Goal: Information Seeking & Learning: Learn about a topic

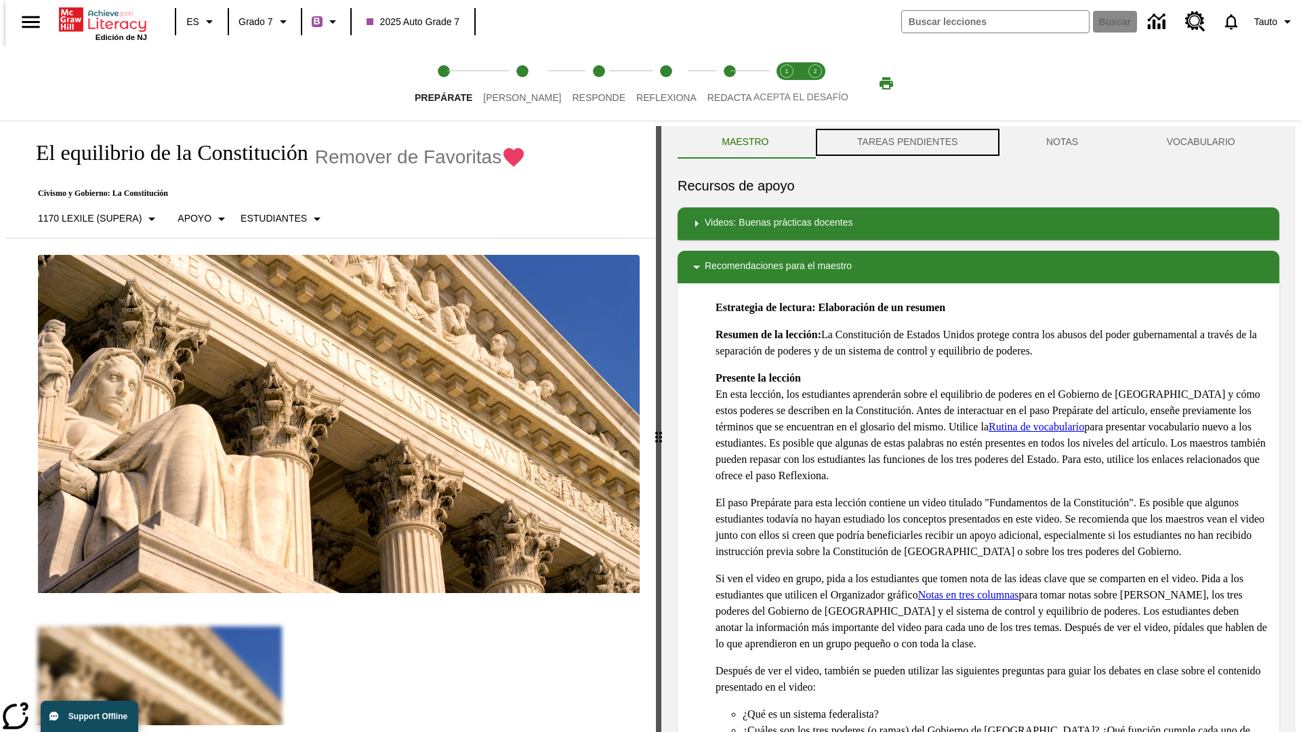
click at [906, 142] on button "TAREAS PENDIENTES" at bounding box center [907, 142] width 189 height 33
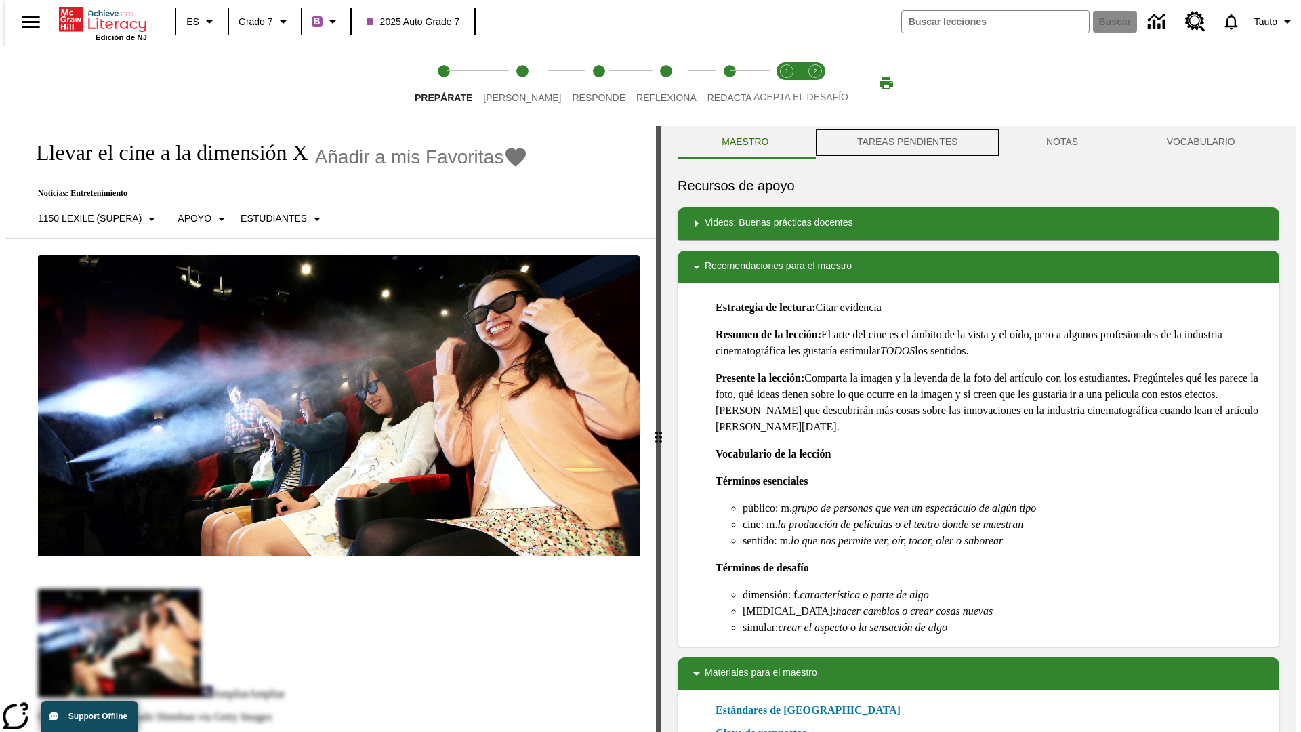
click at [906, 142] on button "TAREAS PENDIENTES" at bounding box center [907, 142] width 189 height 33
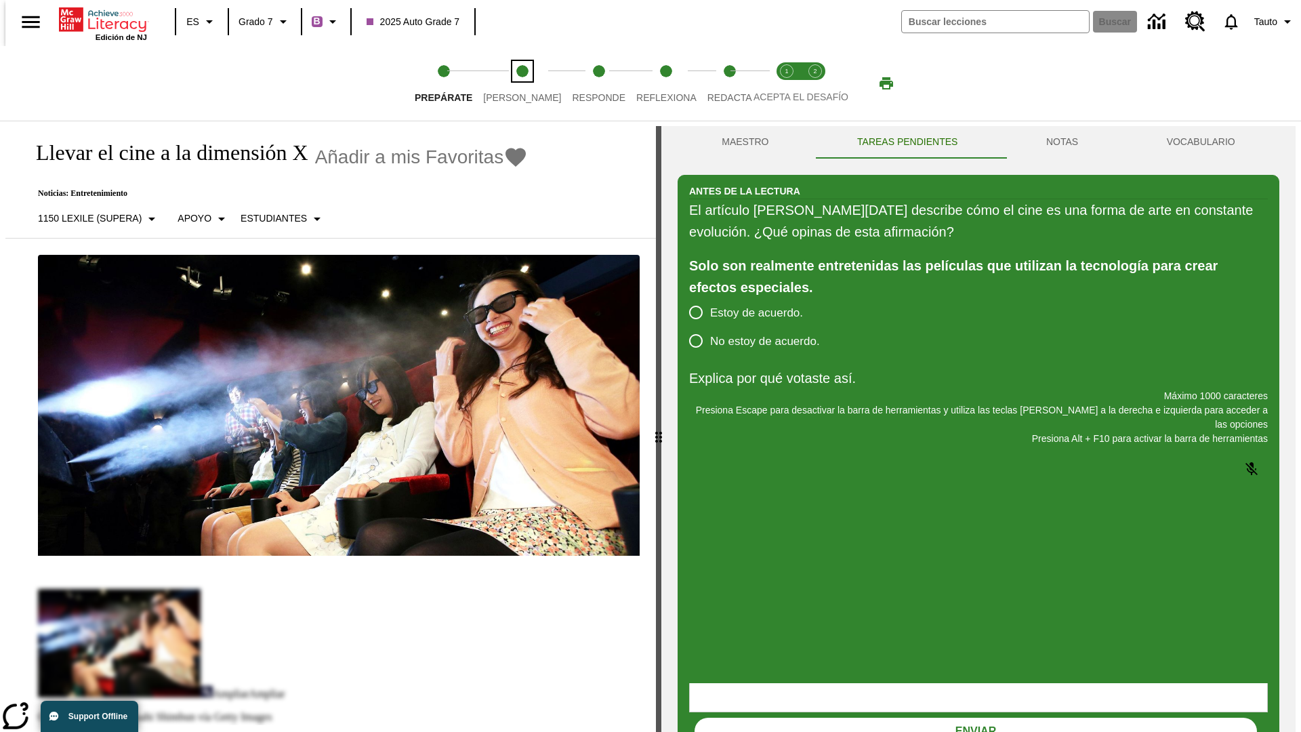
click at [511, 83] on span "Lee" at bounding box center [522, 92] width 78 height 24
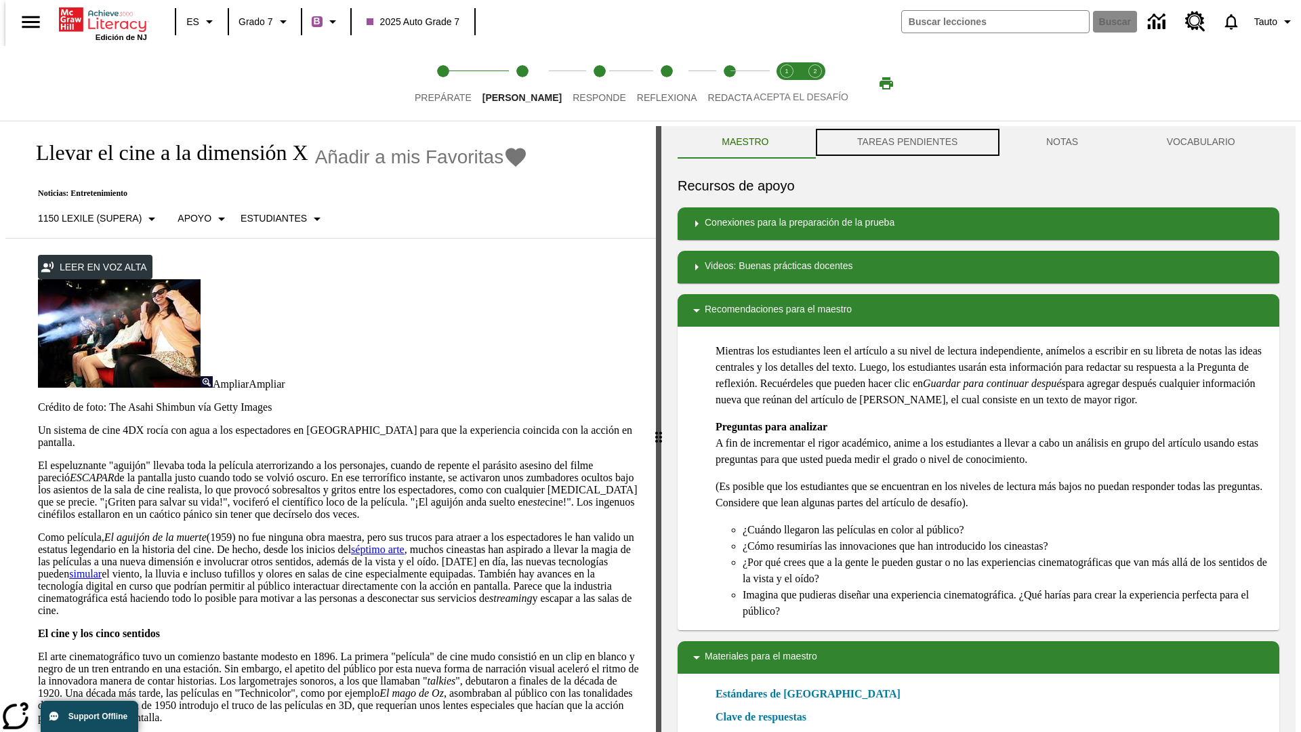
scroll to position [1, 0]
click at [906, 142] on button "TAREAS PENDIENTES" at bounding box center [907, 141] width 189 height 33
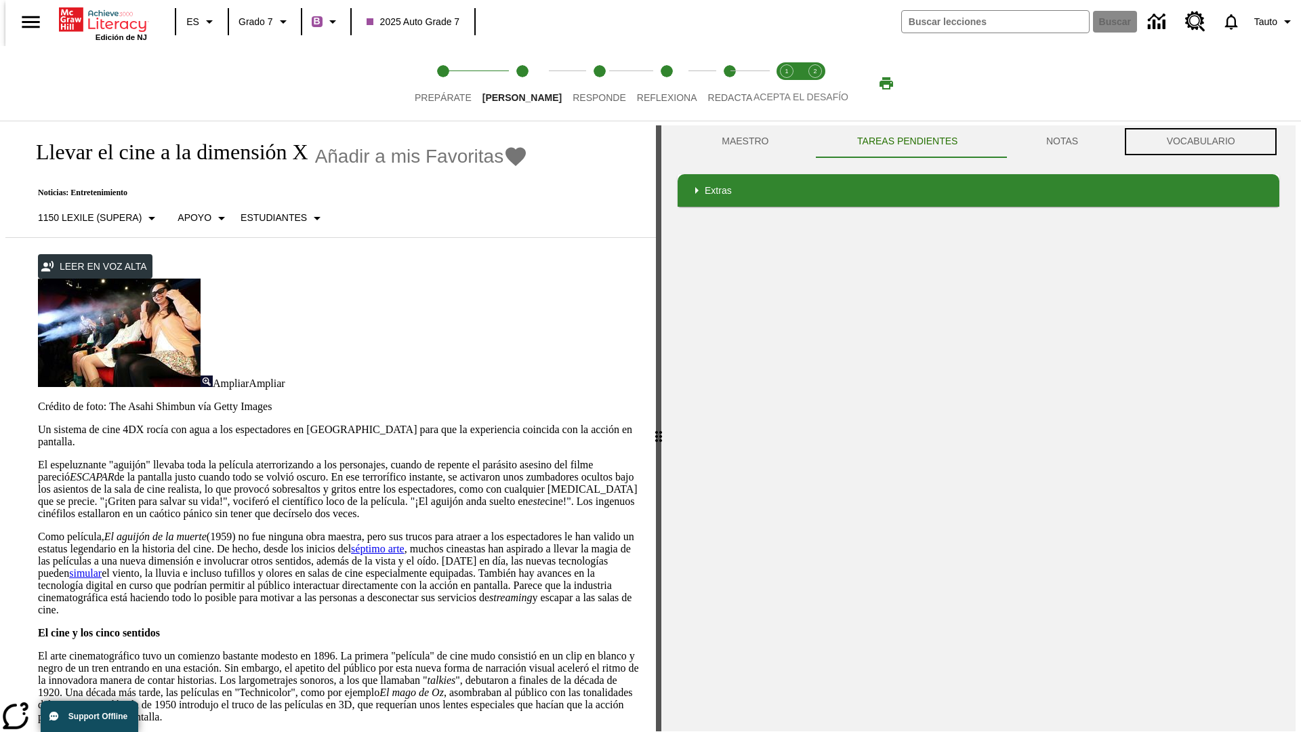
click at [1205, 142] on button "VOCABULARIO" at bounding box center [1200, 141] width 157 height 33
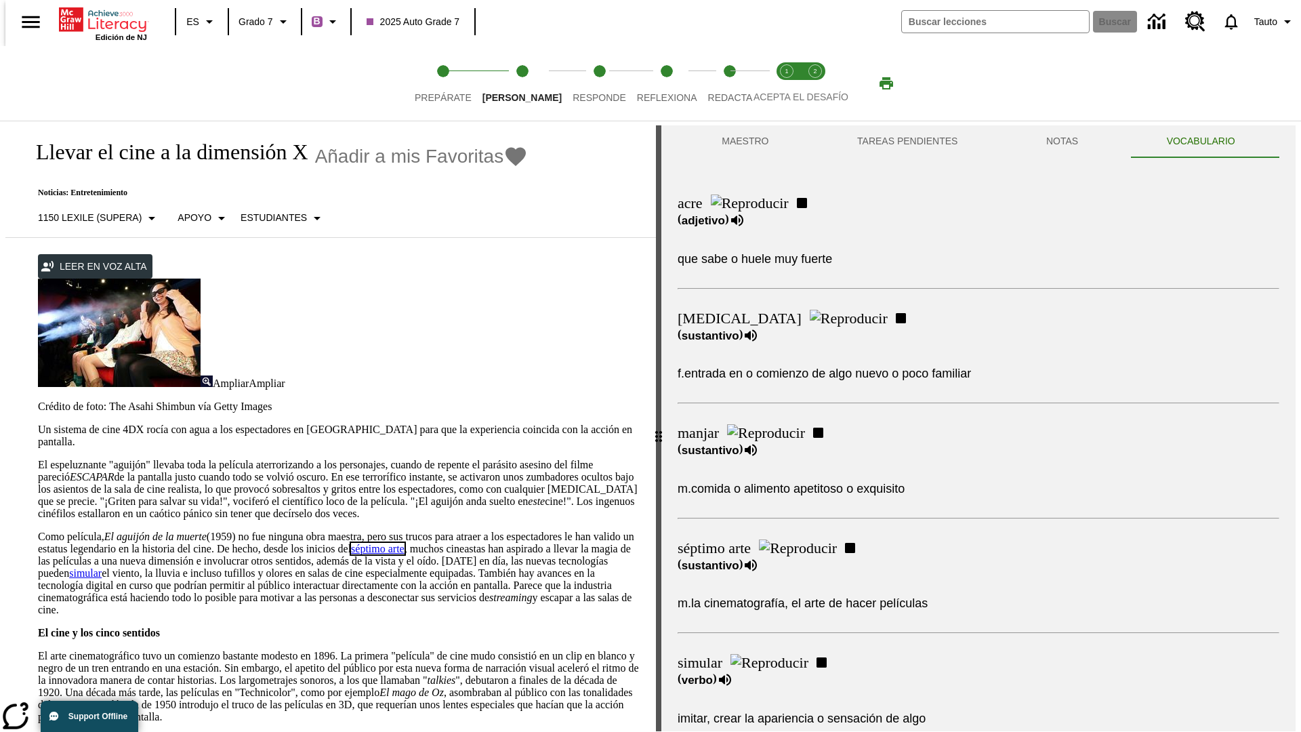
click at [405, 543] on link "séptimo arte" at bounding box center [378, 549] width 54 height 12
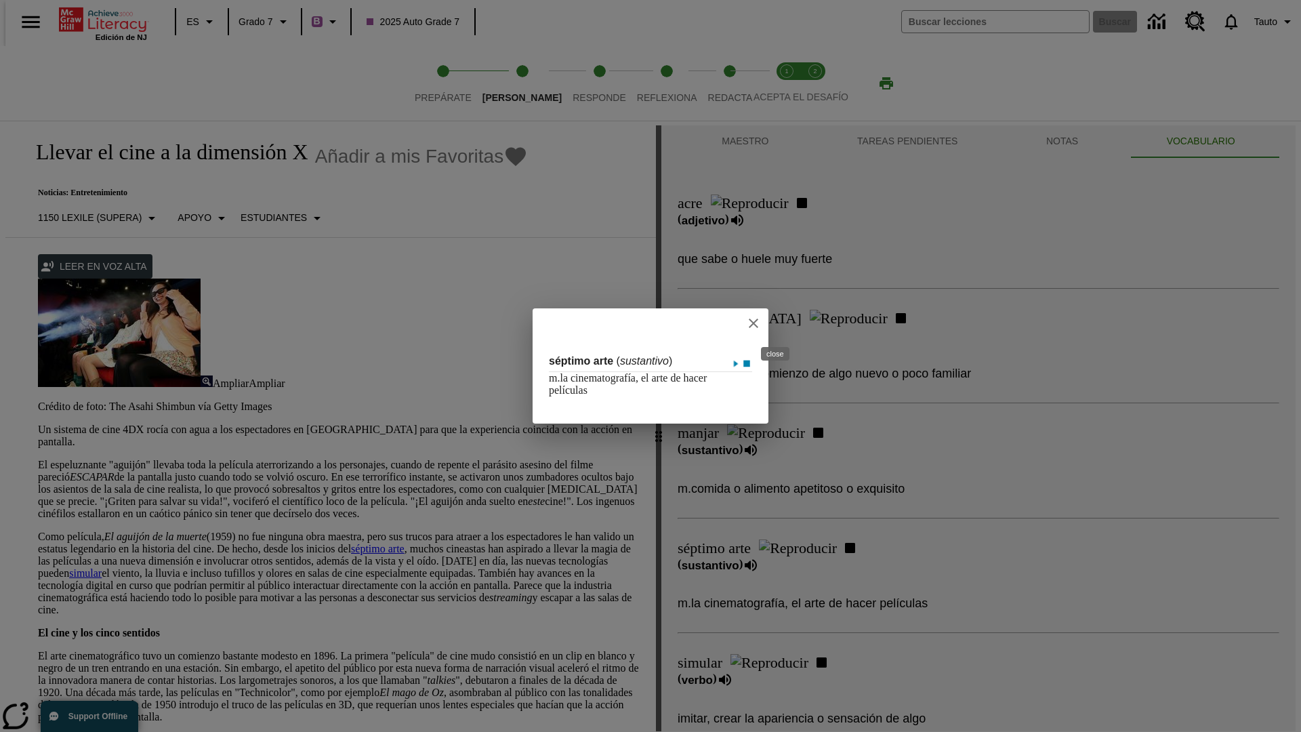
click at [758, 323] on icon "close" at bounding box center [753, 323] width 9 height 9
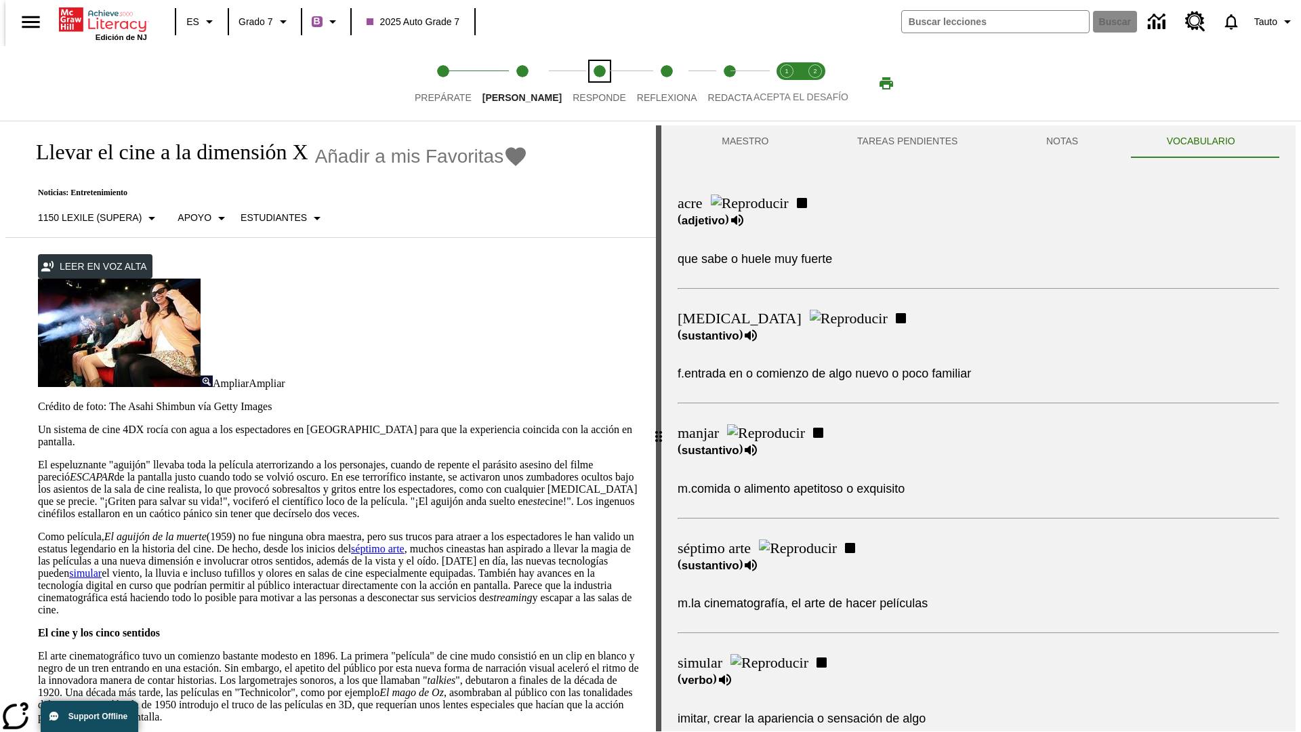
click at [579, 83] on span "Responde" at bounding box center [600, 92] width 54 height 24
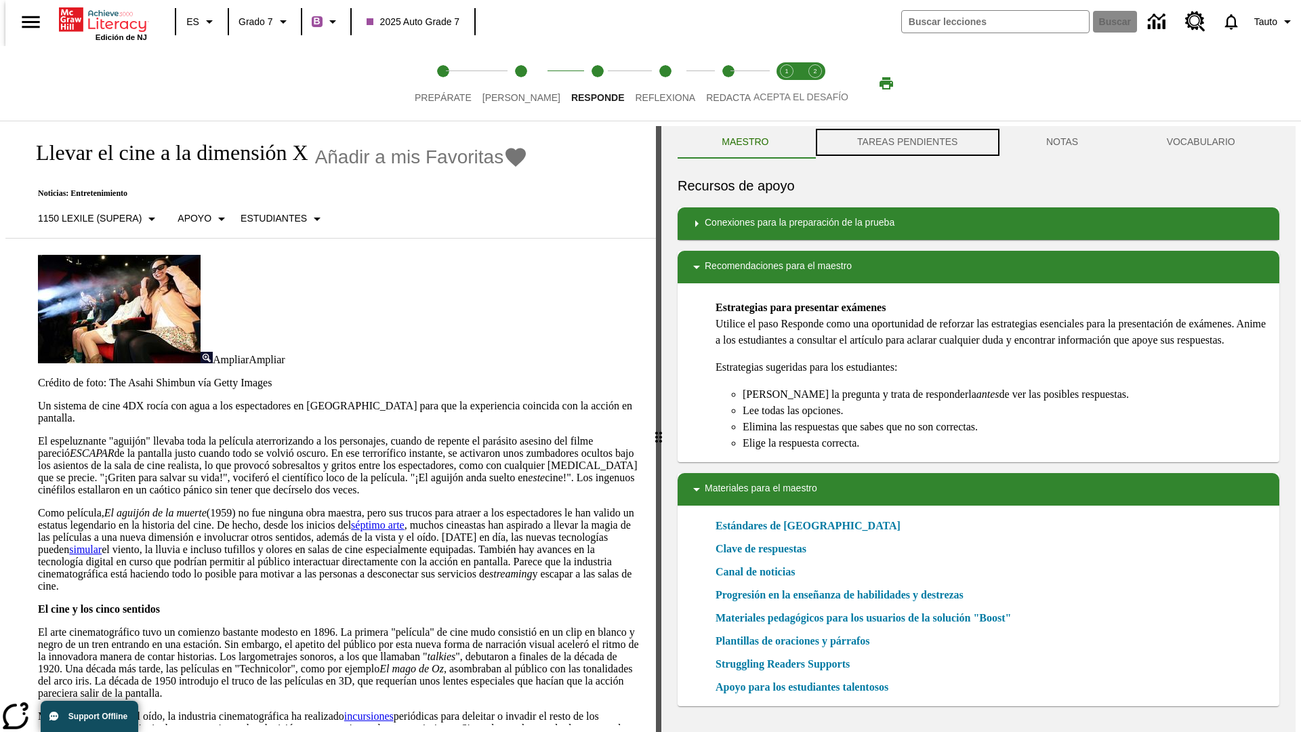
scroll to position [1, 0]
click at [906, 142] on button "TAREAS PENDIENTES" at bounding box center [907, 141] width 189 height 33
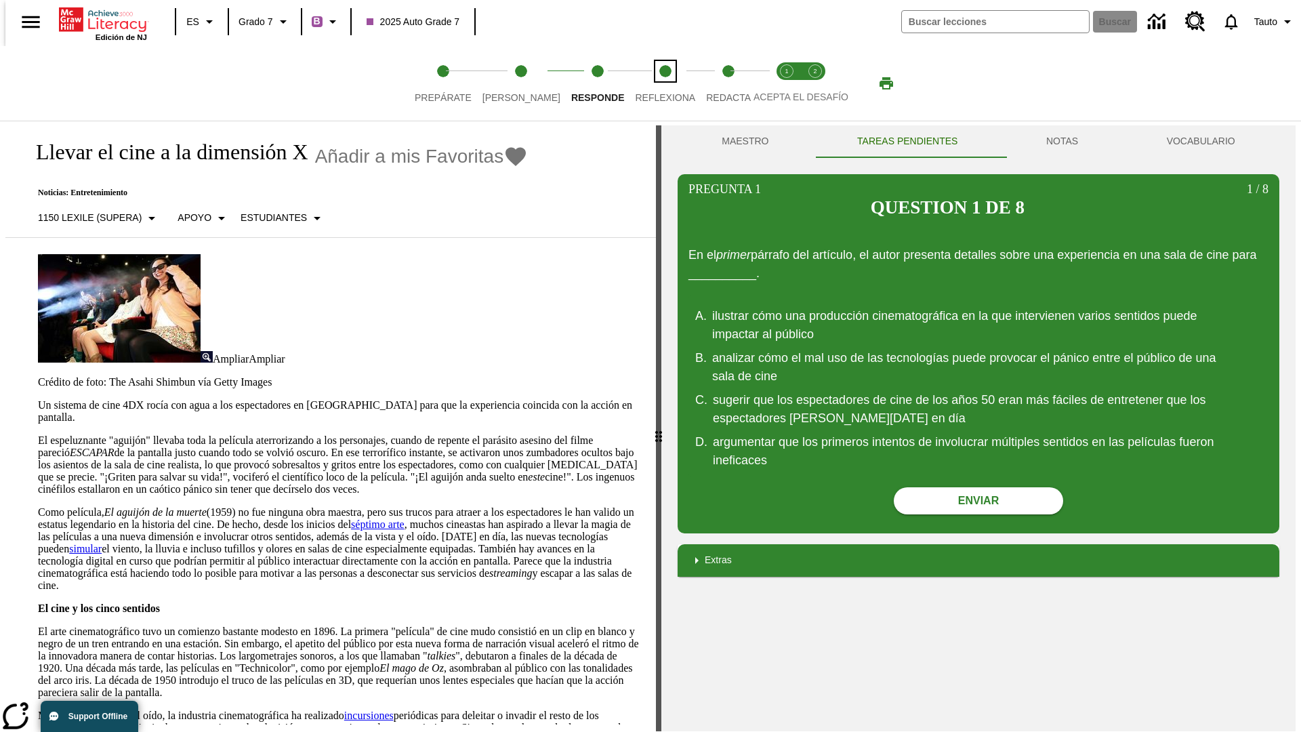
click at [647, 83] on span "Reflexiona" at bounding box center [665, 92] width 60 height 24
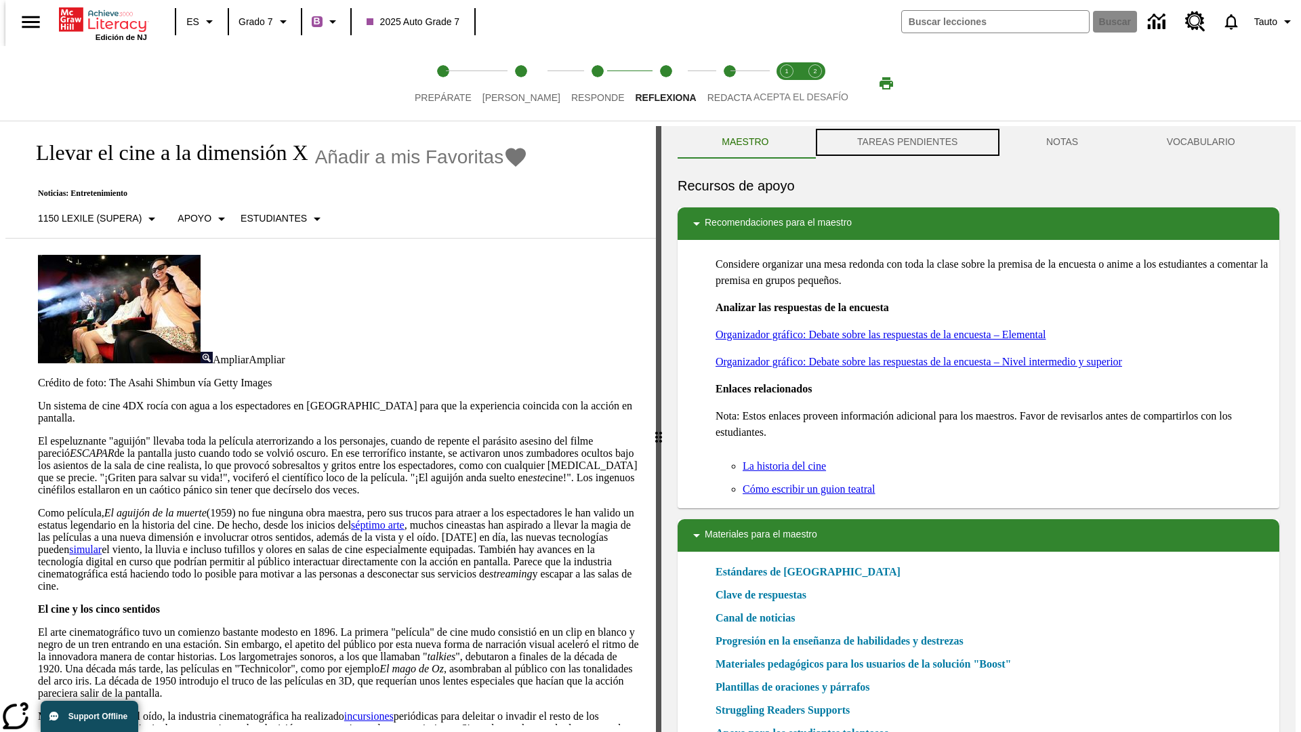
scroll to position [1, 0]
click at [906, 142] on button "TAREAS PENDIENTES" at bounding box center [907, 141] width 189 height 33
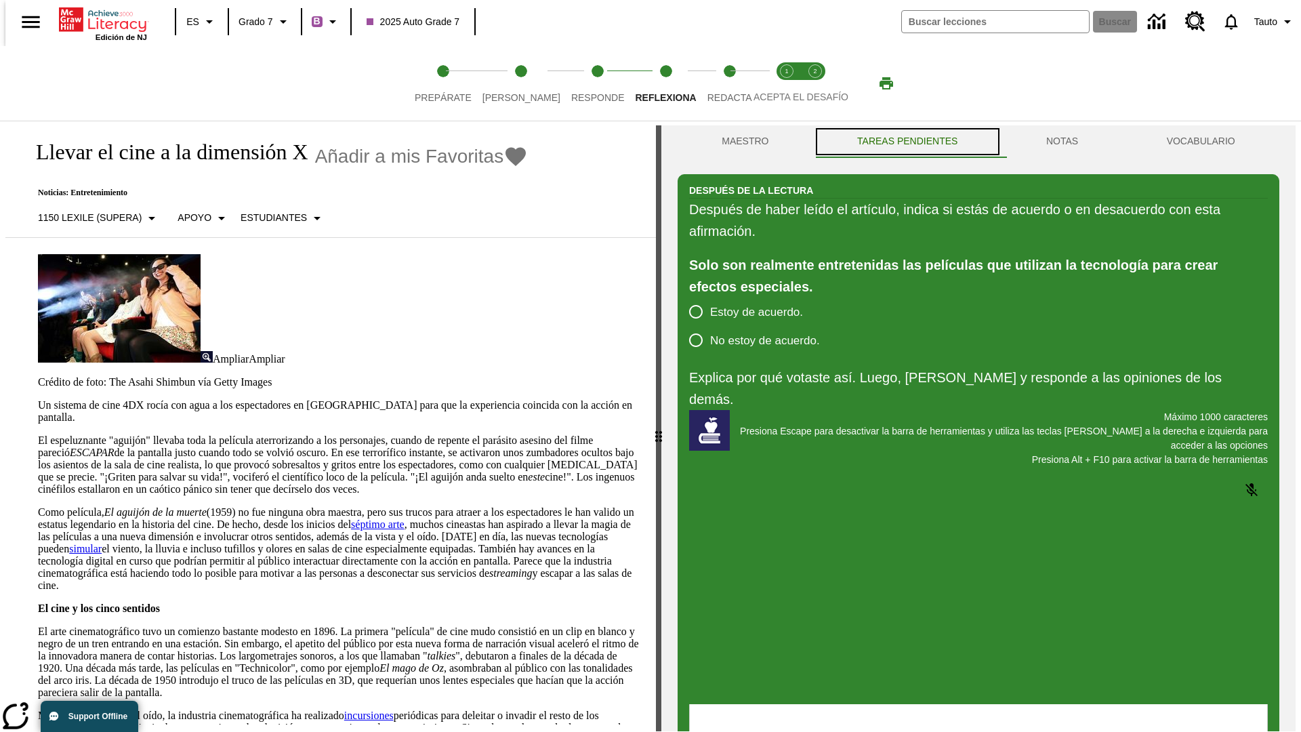
scroll to position [0, 0]
click at [715, 83] on span "Redacta" at bounding box center [730, 92] width 45 height 24
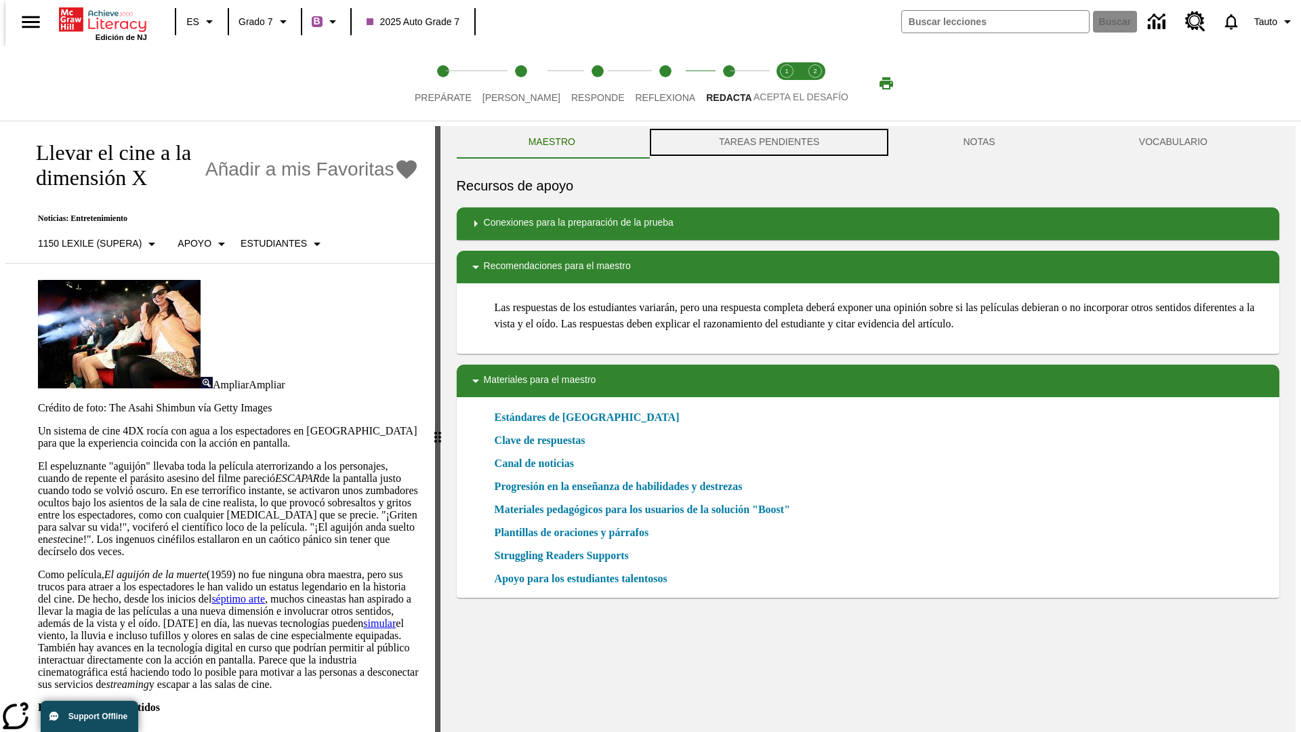
scroll to position [1, 0]
